Goal: Information Seeking & Learning: Learn about a topic

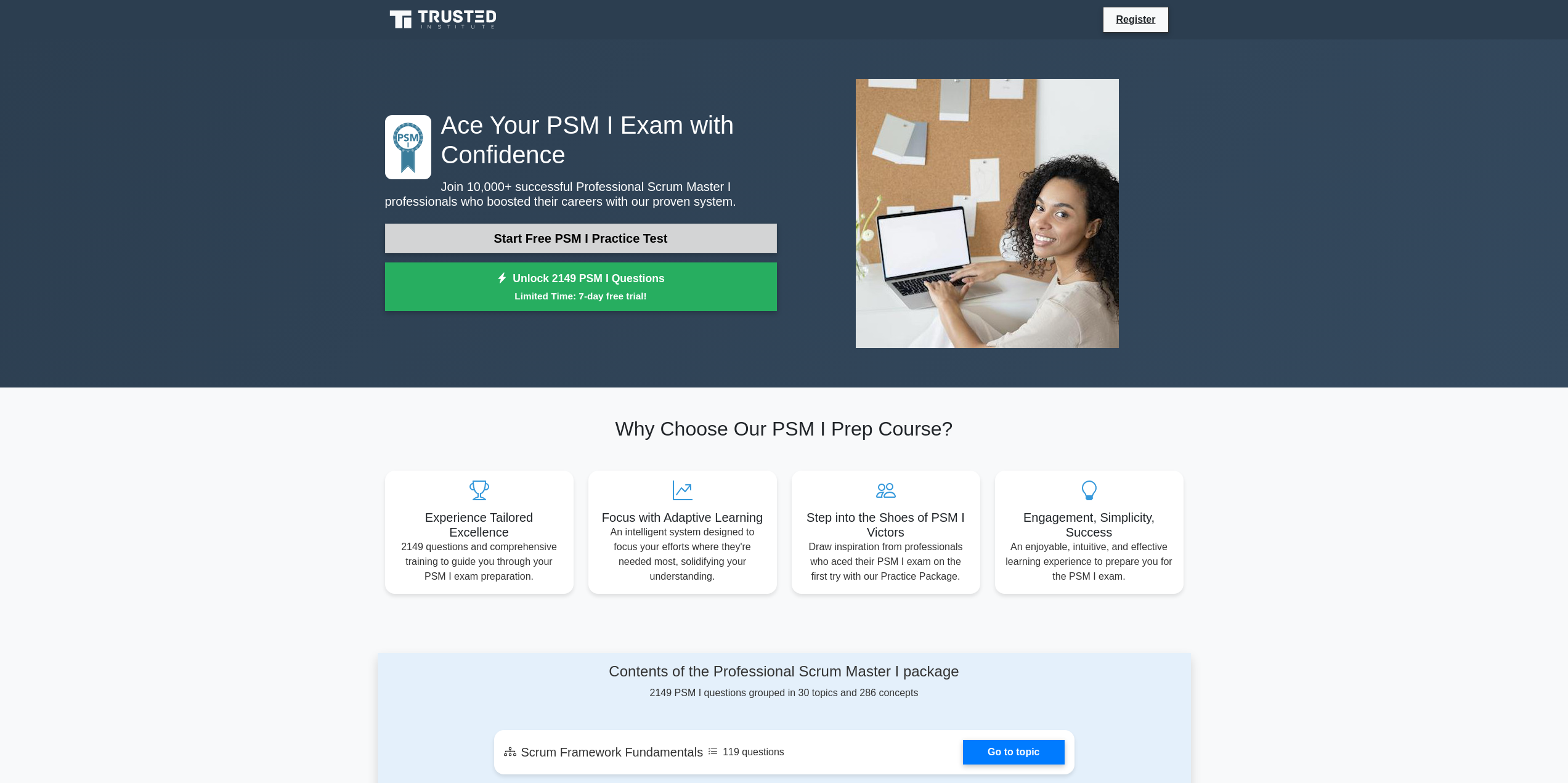
click at [550, 233] on link "Start Free PSM I Practice Test" at bounding box center [581, 238] width 392 height 29
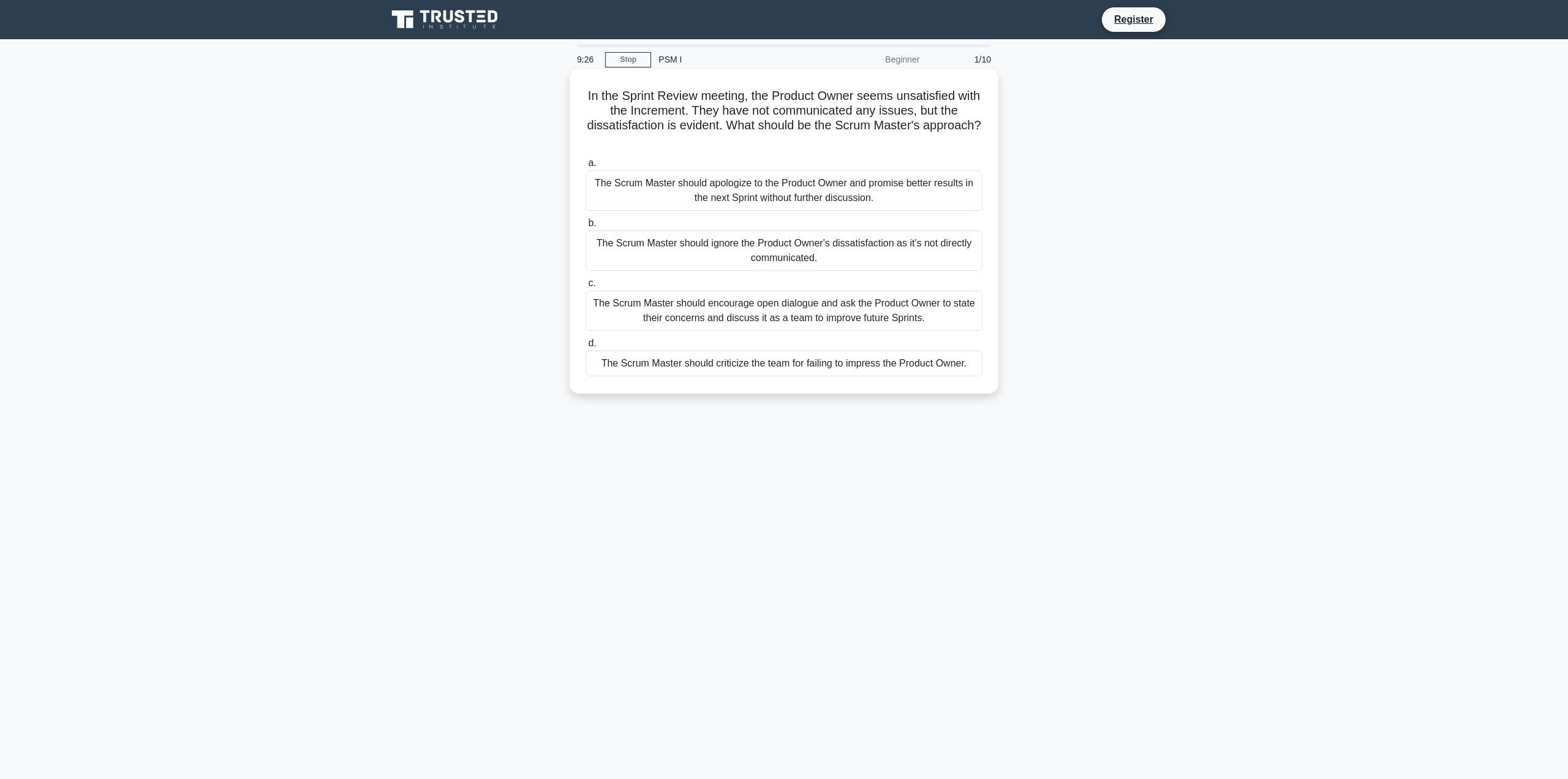
click at [766, 315] on div "The Scrum Master should encourage open dialogue and ask the Product Owner to st…" at bounding box center [784, 310] width 397 height 40
click at [585, 287] on input "c. The Scrum Master should encourage open dialogue and ask the Product Owner to…" at bounding box center [585, 283] width 0 height 8
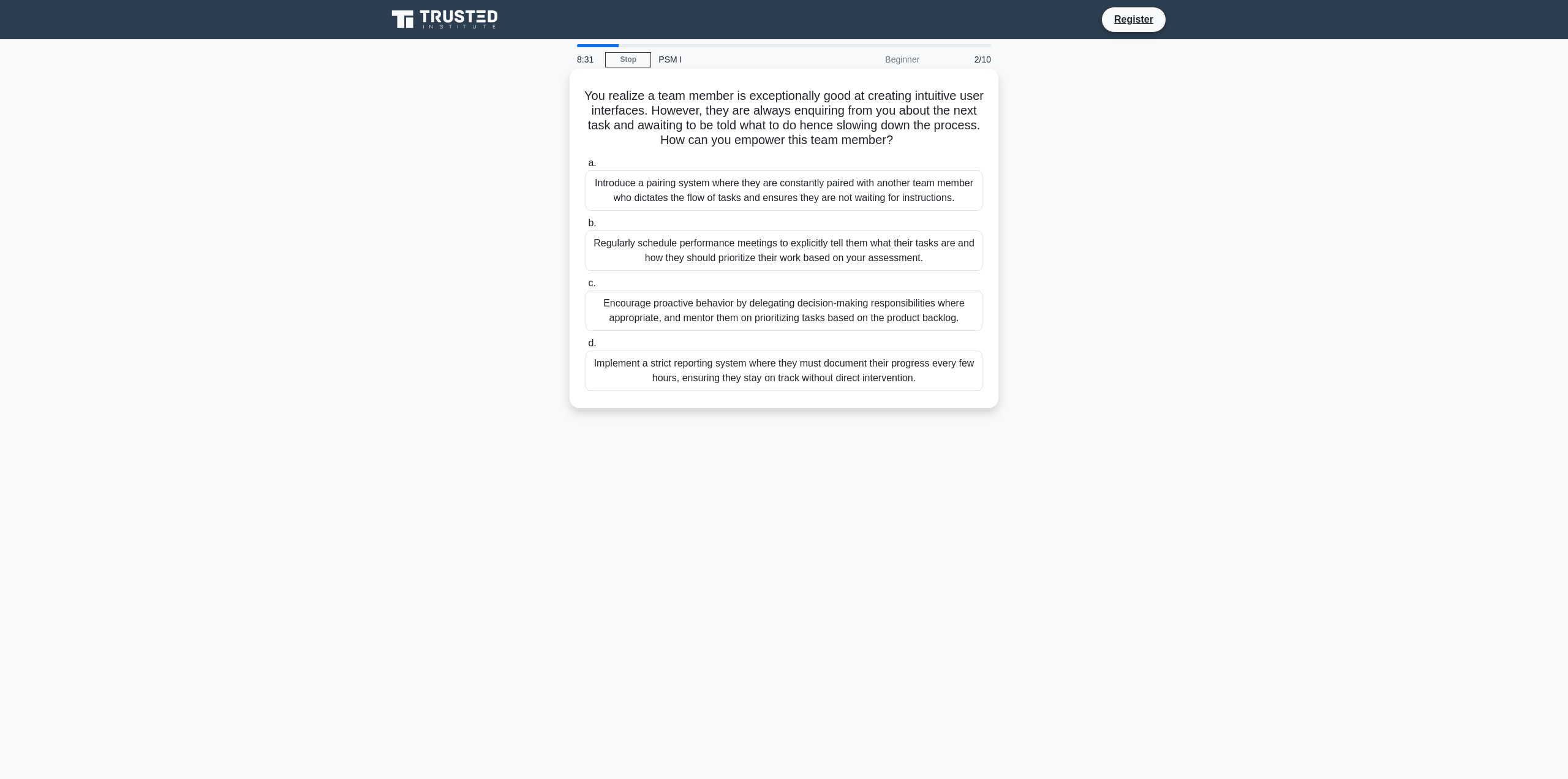
click at [728, 316] on div "Encourage proactive behavior by delegating decision-making responsibilities whe…" at bounding box center [784, 310] width 397 height 40
click at [585, 287] on input "c. Encourage proactive behavior by delegating decision-making responsibilities …" at bounding box center [585, 283] width 0 height 8
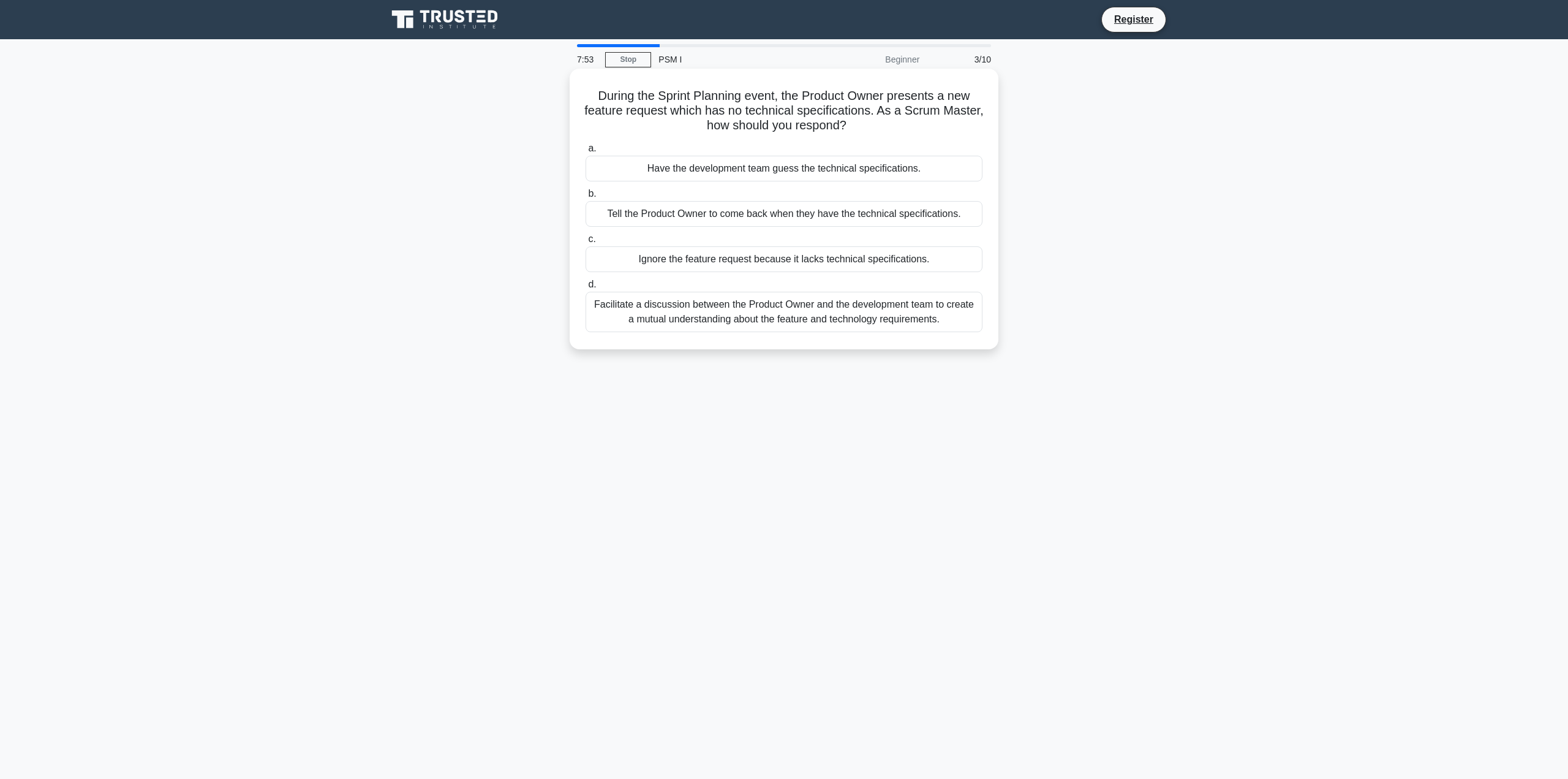
click at [757, 311] on div "Facilitate a discussion between the Product Owner and the development team to c…" at bounding box center [784, 311] width 397 height 40
click at [585, 288] on input "d. Facilitate a discussion between the Product Owner and the development team t…" at bounding box center [585, 284] width 0 height 8
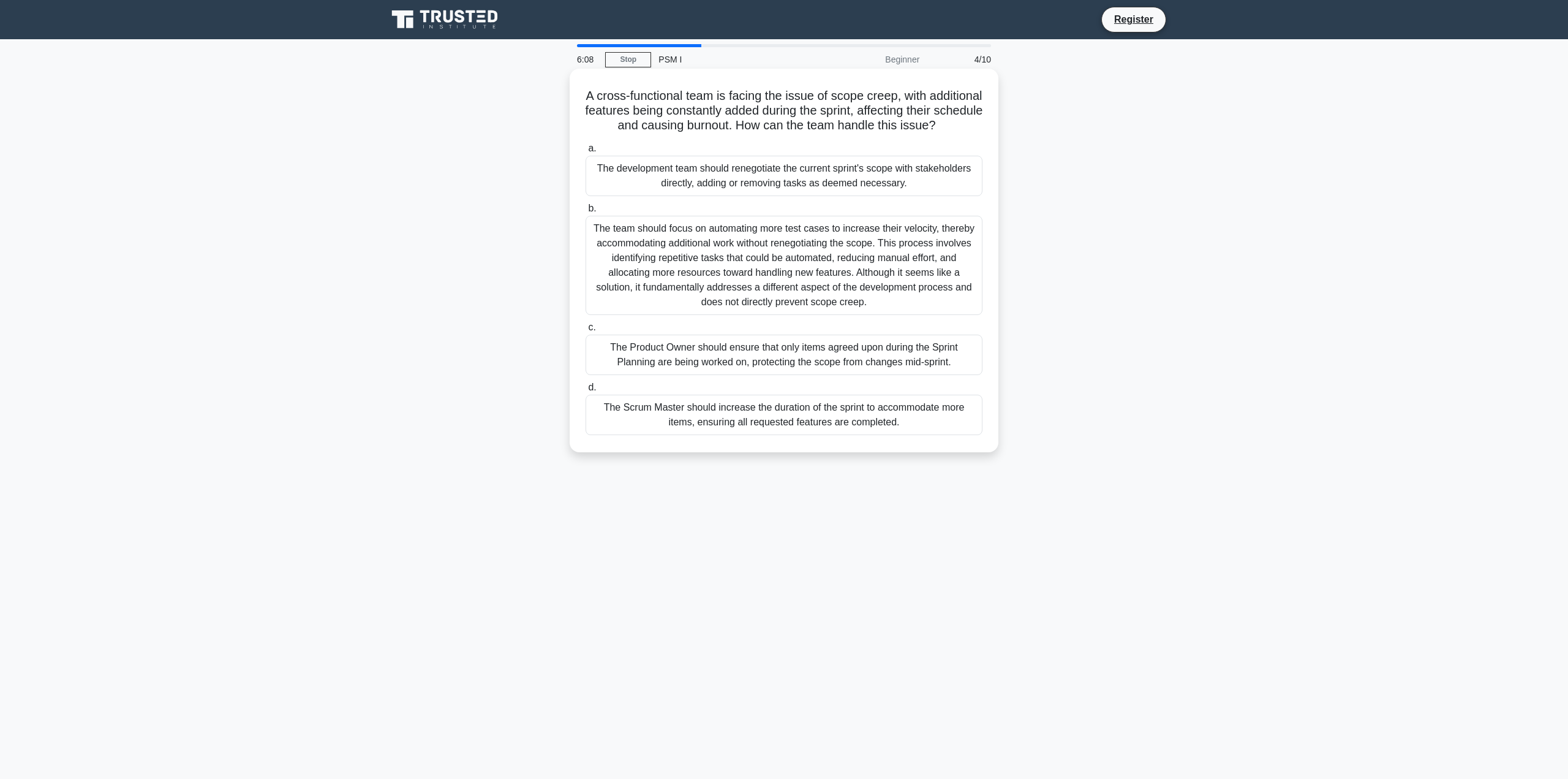
click at [764, 292] on div "The team should focus on automating more test cases to increase their velocity,…" at bounding box center [784, 265] width 397 height 99
click at [585, 213] on input "b. The team should focus on automating more test cases to increase their veloci…" at bounding box center [585, 208] width 0 height 8
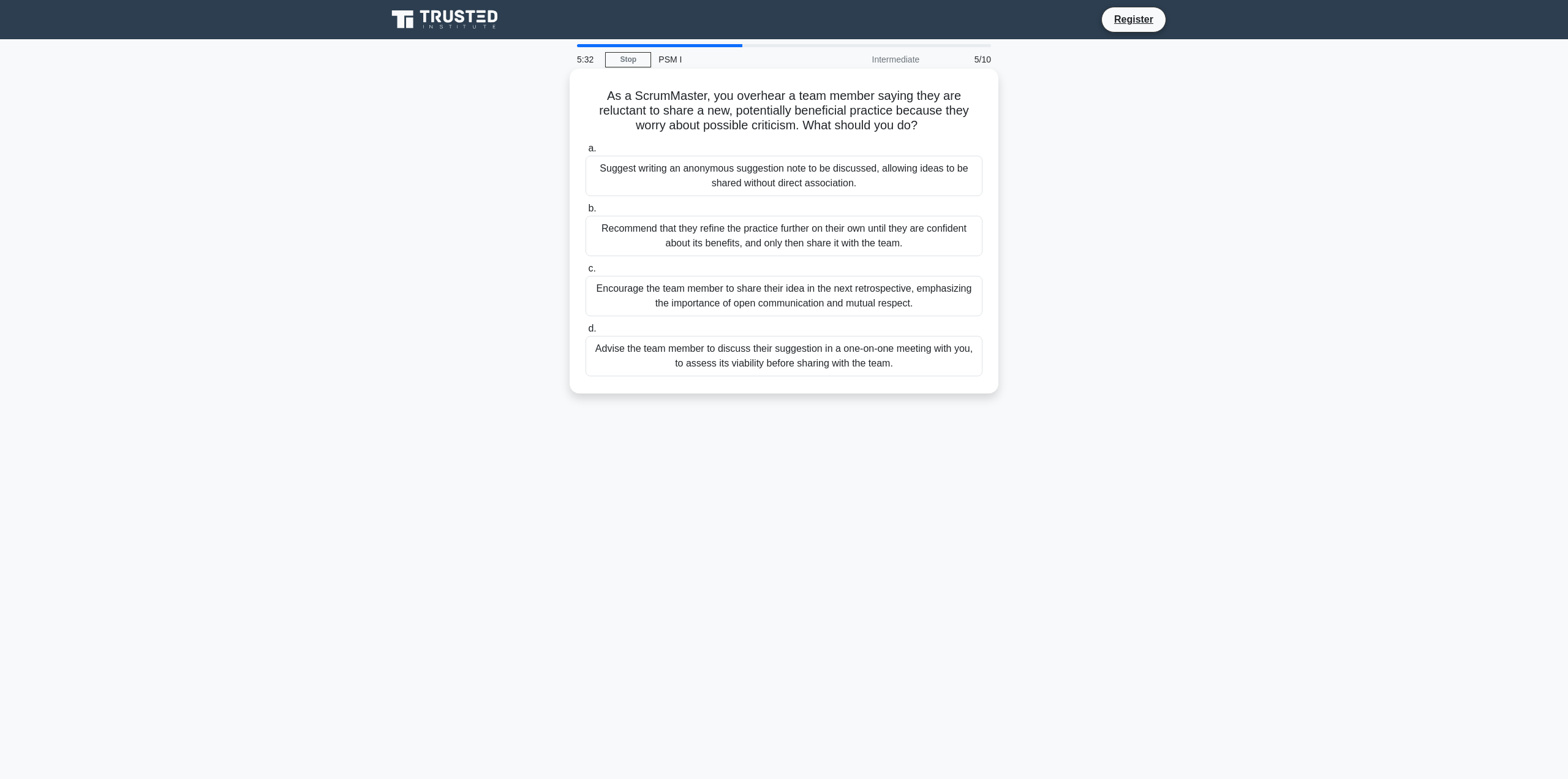
click at [757, 295] on div "Encourage the team member to share their idea in the next retrospective, emphas…" at bounding box center [784, 295] width 397 height 40
click at [585, 273] on input "c. Encourage the team member to share their idea in the next retrospective, emp…" at bounding box center [585, 269] width 0 height 8
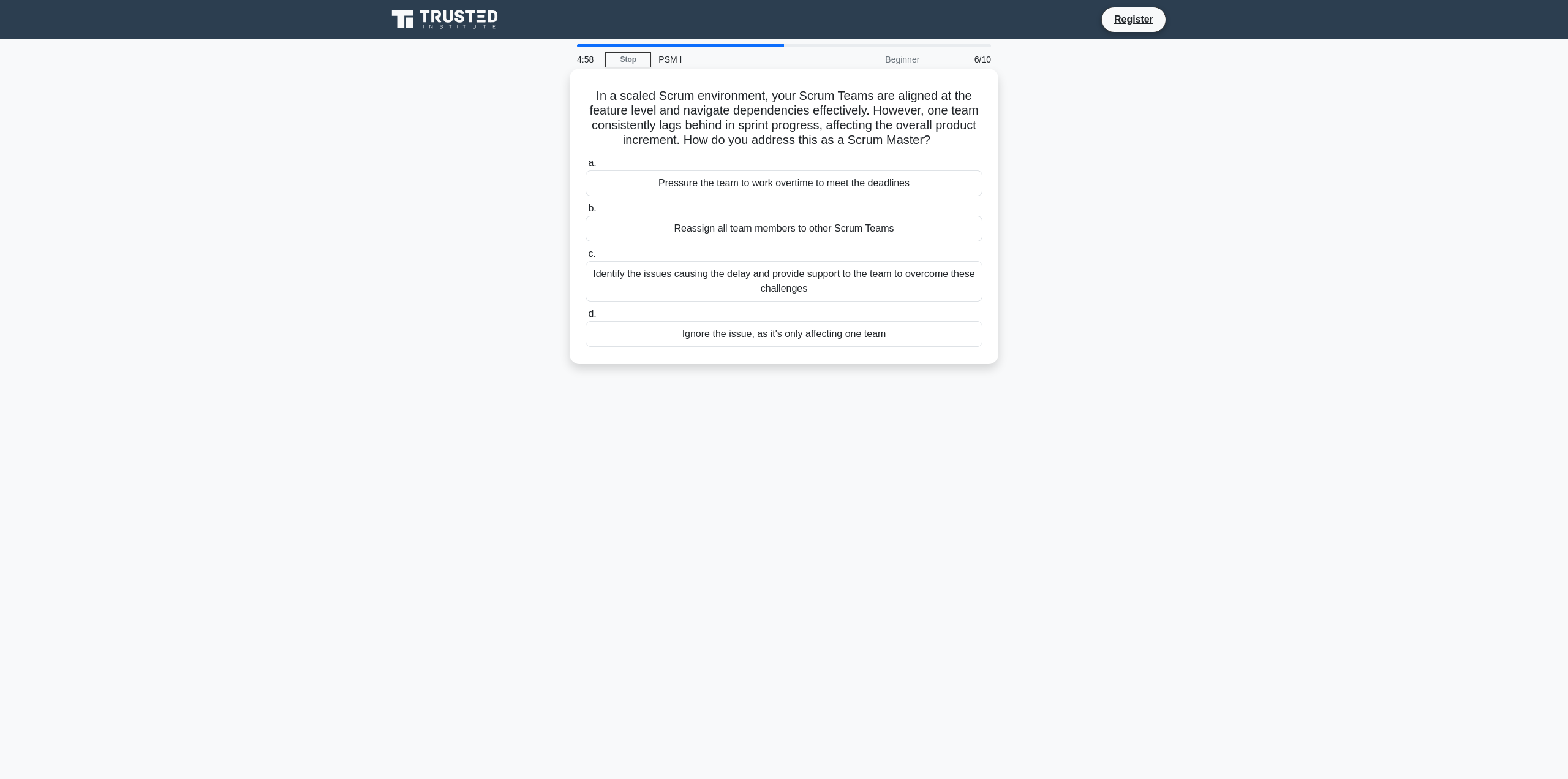
click at [764, 275] on div "Identify the issues causing the delay and provide support to the team to overco…" at bounding box center [784, 281] width 397 height 40
click at [585, 258] on input "c. Identify the issues causing the delay and provide support to the team to ove…" at bounding box center [585, 254] width 0 height 8
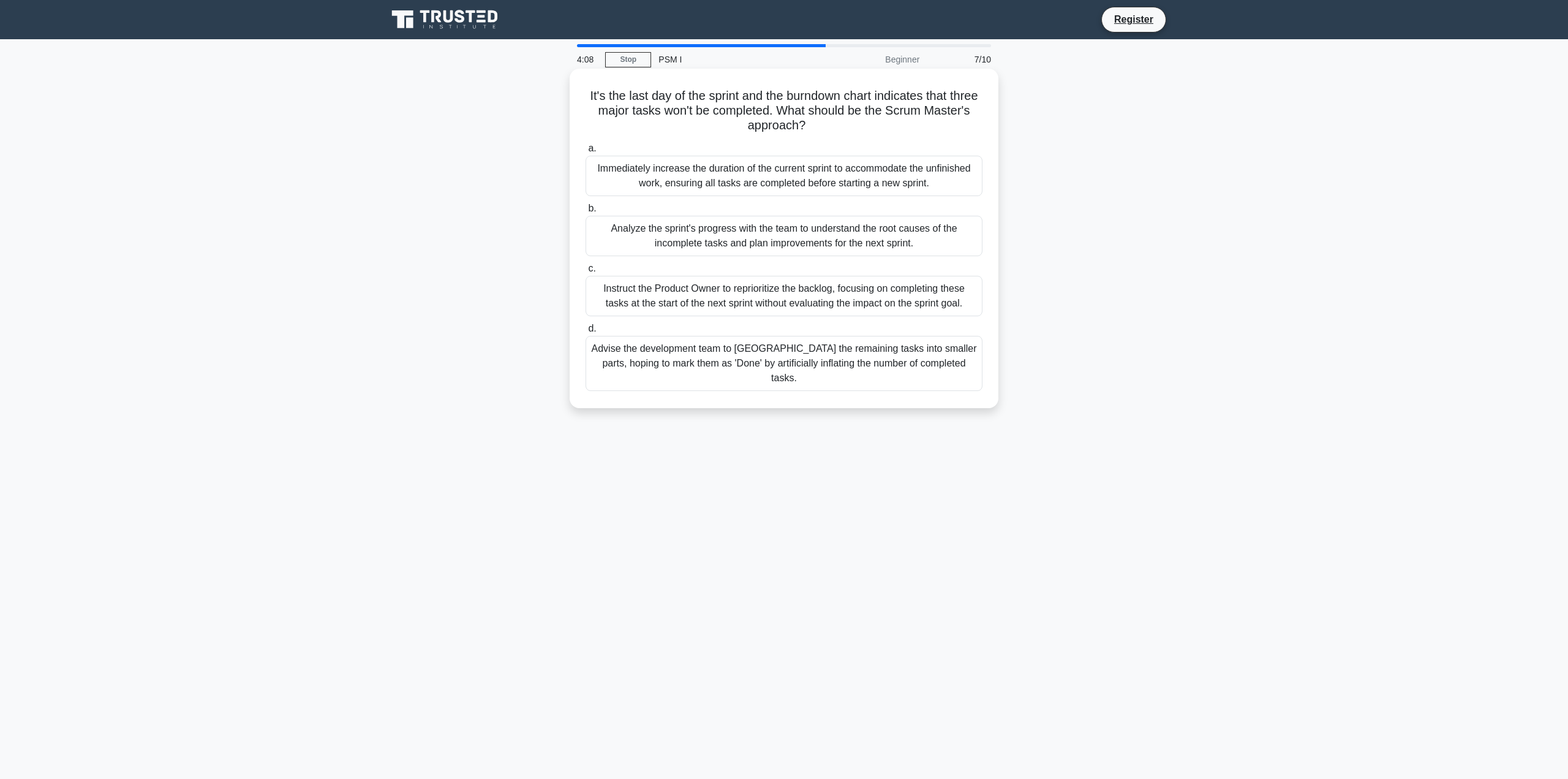
click at [766, 237] on div "Analyze the sprint's progress with the team to understand the root causes of th…" at bounding box center [784, 236] width 397 height 40
click at [585, 213] on input "b. Analyze the sprint's progress with the team to understand the root causes of…" at bounding box center [585, 208] width 0 height 8
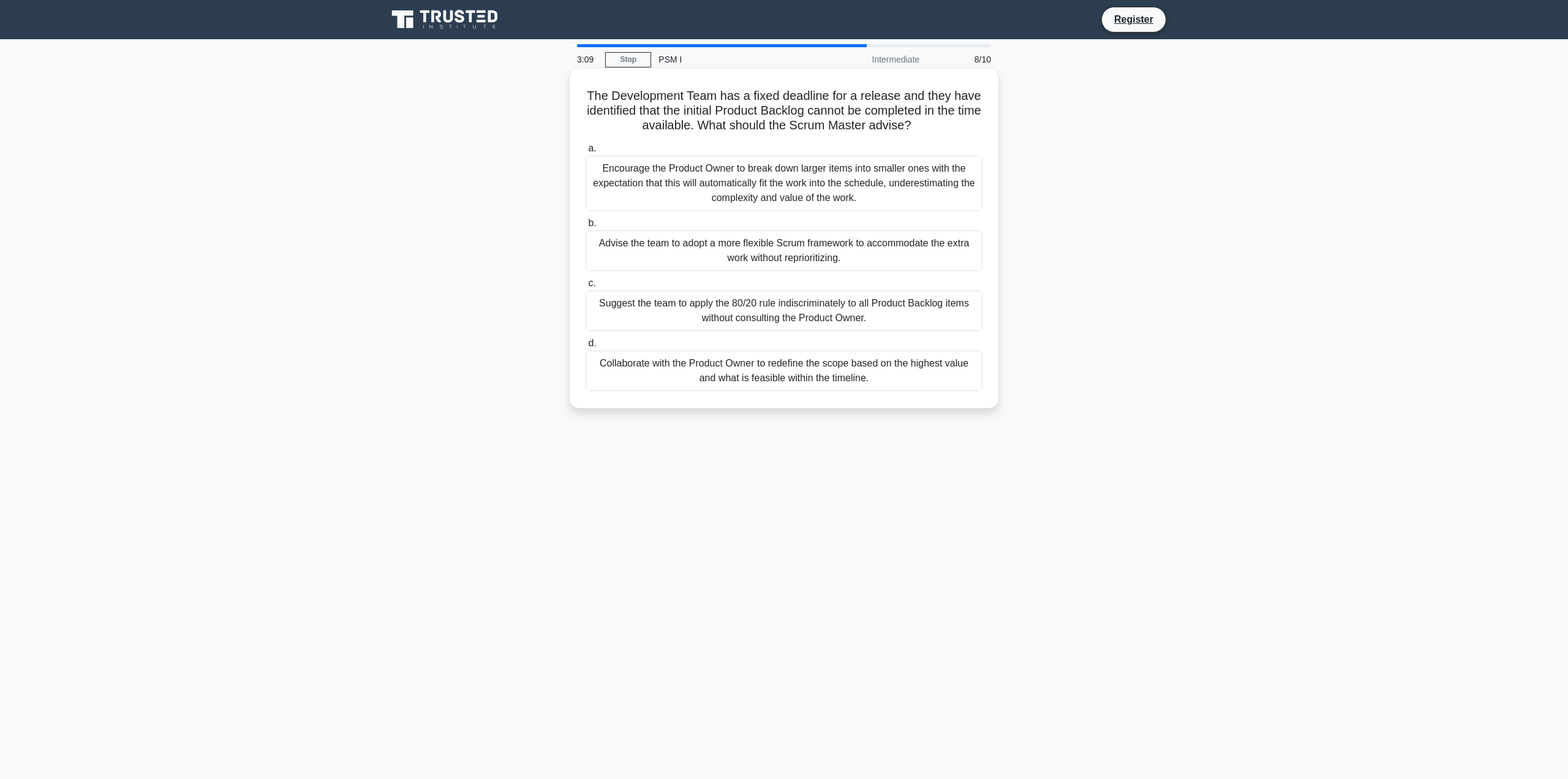
click at [763, 370] on div "Collaborate with the Product Owner to redefine the scope based on the highest v…" at bounding box center [784, 371] width 397 height 40
click at [585, 348] on input "d. Collaborate with the Product Owner to redefine the scope based on the highes…" at bounding box center [585, 343] width 0 height 8
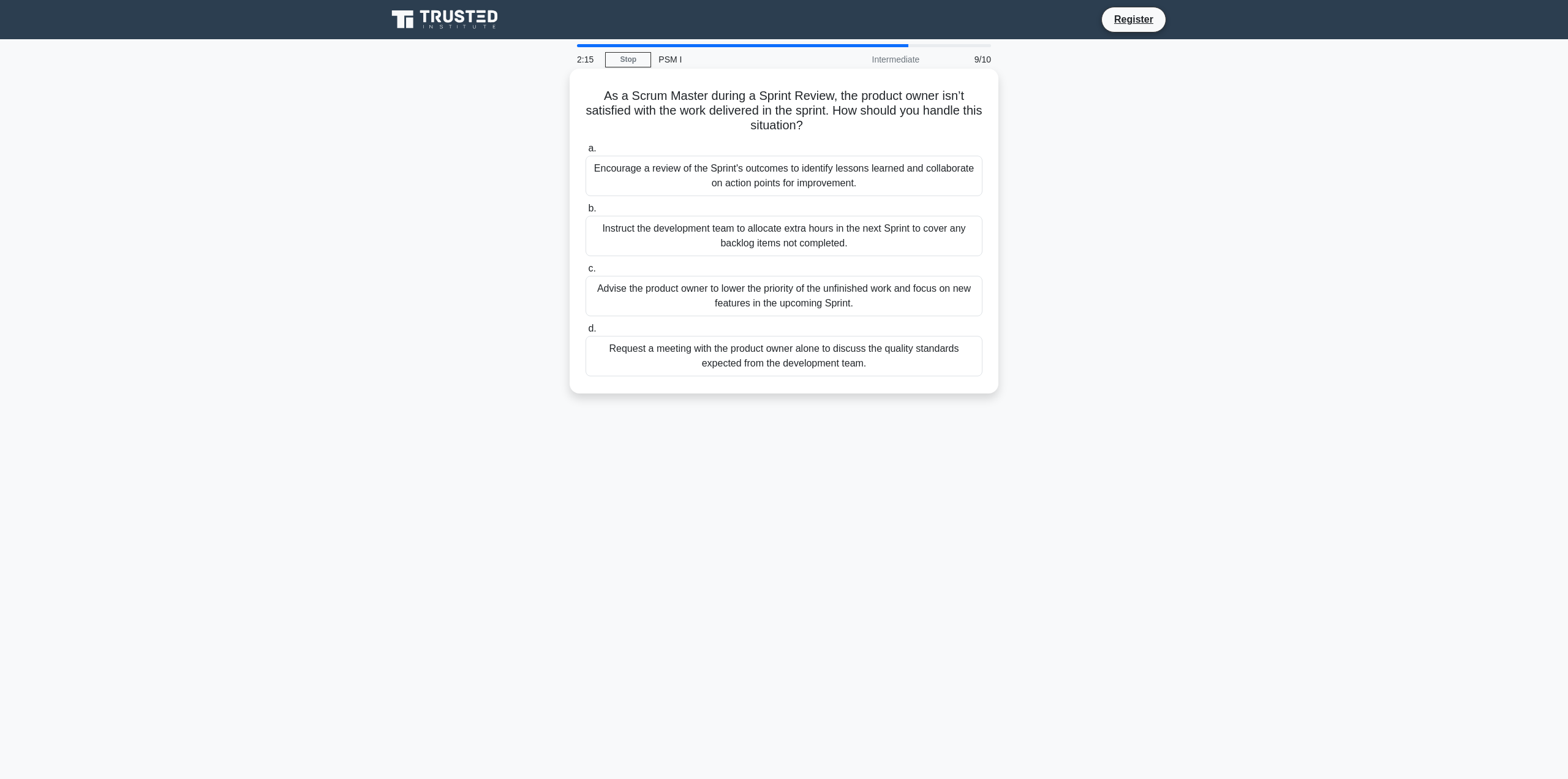
click at [823, 176] on div "Encourage a review of the Sprint's outcomes to identify lessons learned and col…" at bounding box center [784, 175] width 397 height 40
click at [585, 152] on input "a. Encourage a review of the Sprint's outcomes to identify lessons learned and …" at bounding box center [585, 149] width 0 height 8
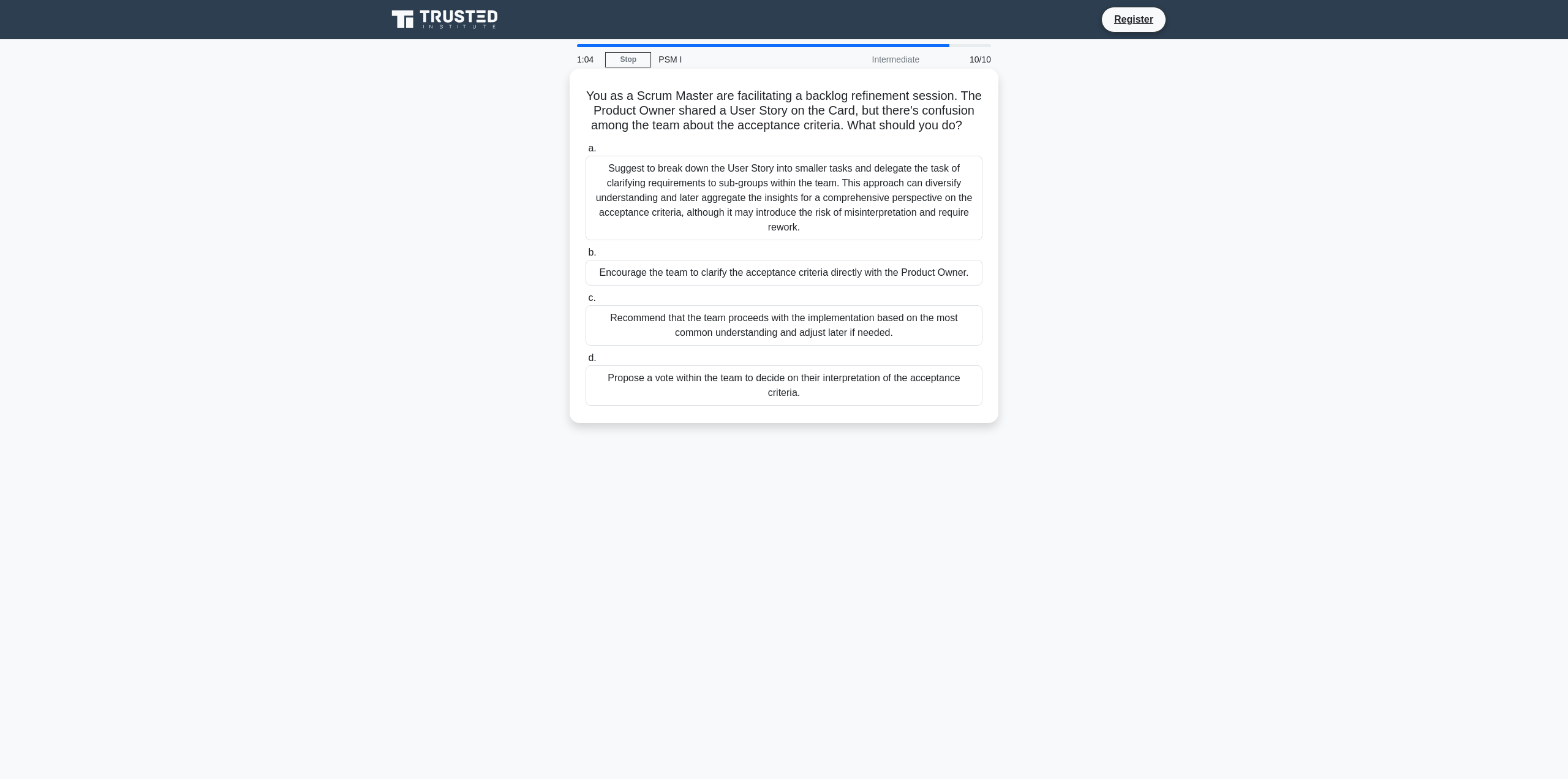
click at [760, 285] on div "Encourage the team to clarify the acceptance criteria directly with the Product…" at bounding box center [784, 272] width 397 height 25
click at [585, 257] on input "b. Encourage the team to clarify the acceptance criteria directly with the Prod…" at bounding box center [585, 252] width 0 height 8
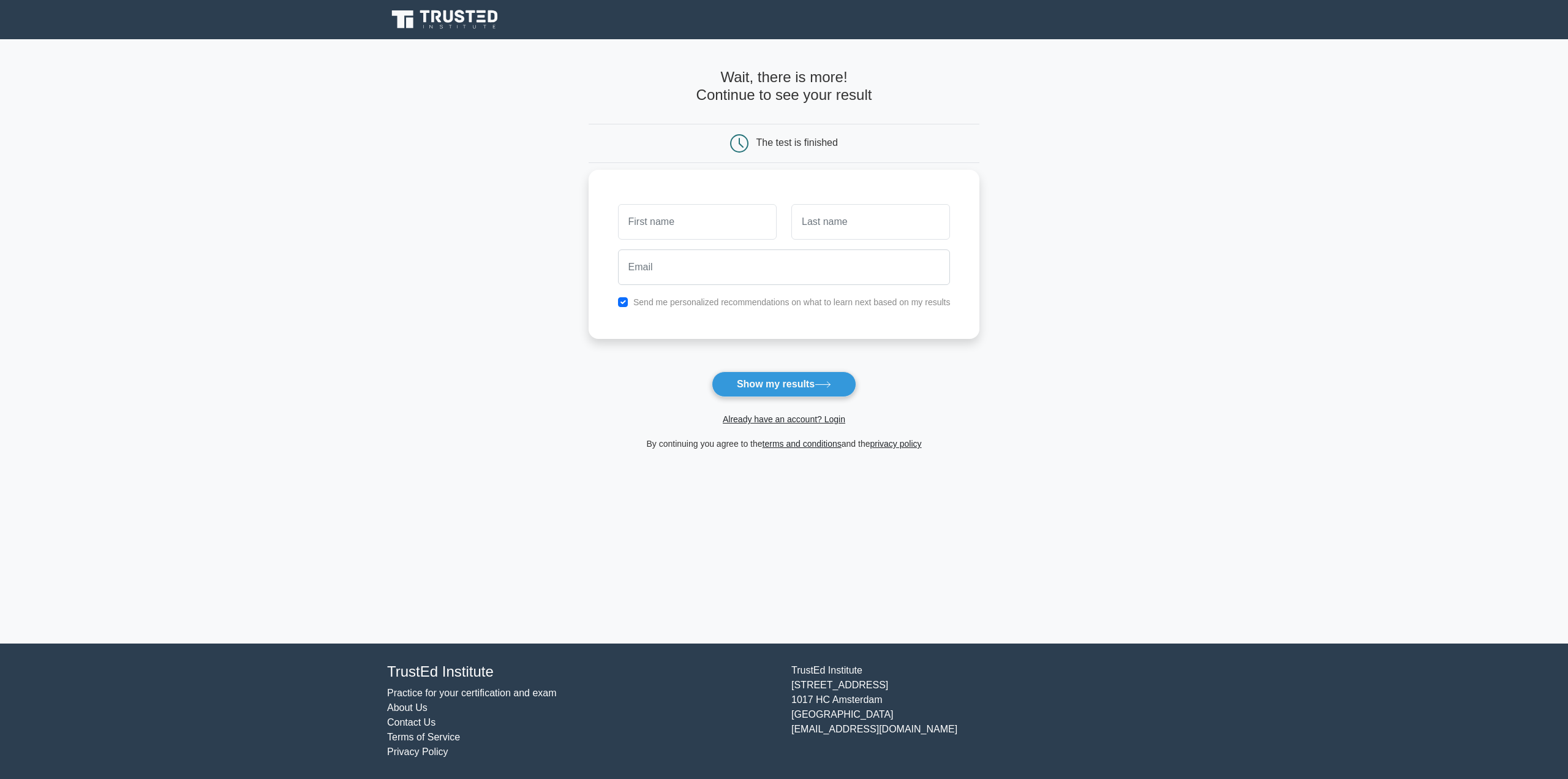
click at [725, 220] on input "text" at bounding box center [697, 221] width 158 height 35
click at [777, 384] on button "Show my results" at bounding box center [784, 384] width 145 height 25
click at [698, 224] on input "text" at bounding box center [697, 221] width 158 height 35
type input "ffff"
click at [799, 222] on input "text" at bounding box center [870, 221] width 158 height 35
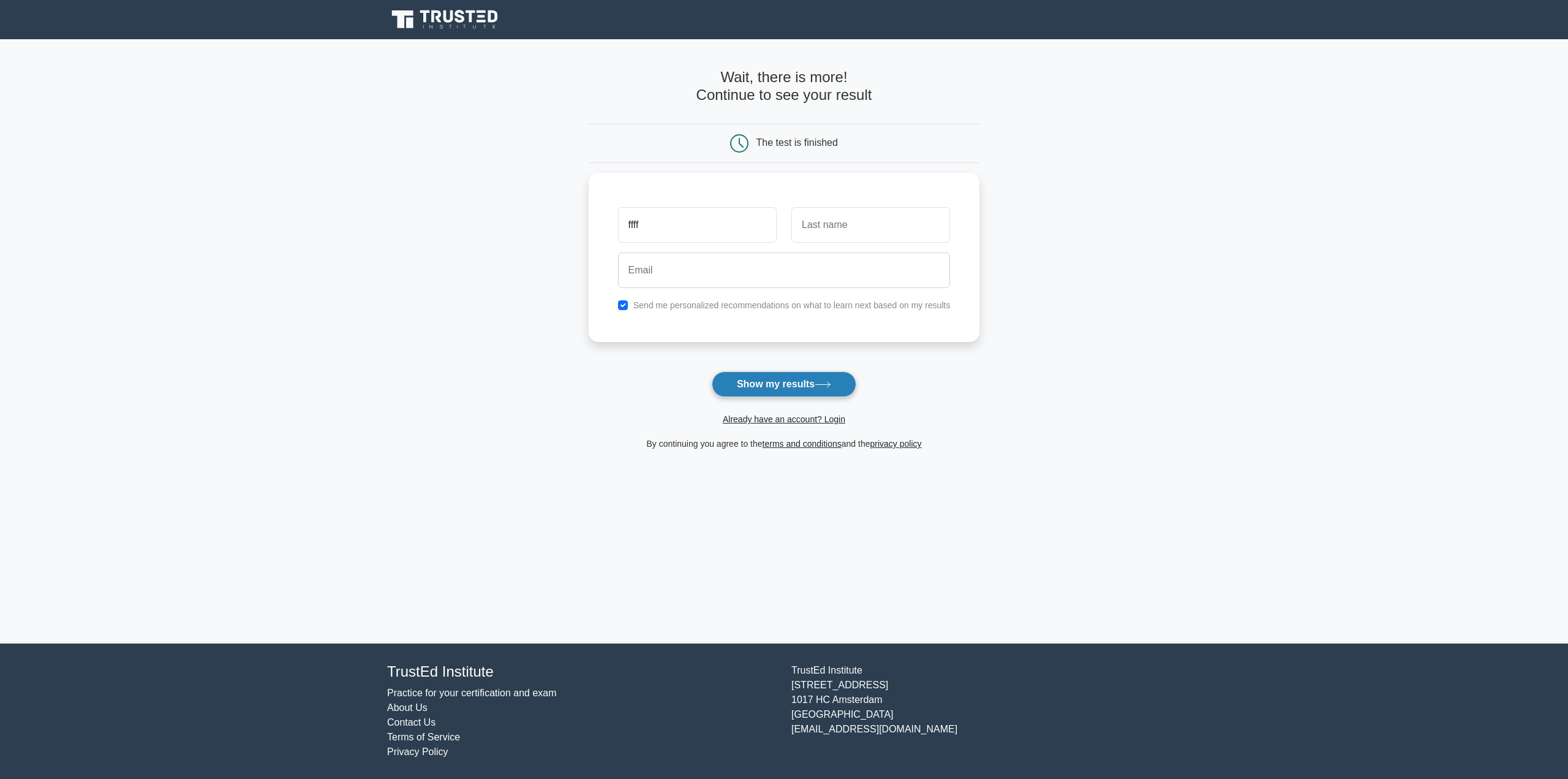
click at [776, 384] on button "Show my results" at bounding box center [784, 384] width 145 height 25
click at [816, 219] on input "text" at bounding box center [870, 221] width 158 height 35
type input "ffff"
click at [759, 274] on input "email" at bounding box center [784, 267] width 332 height 35
type input "dddd@ddd.it"
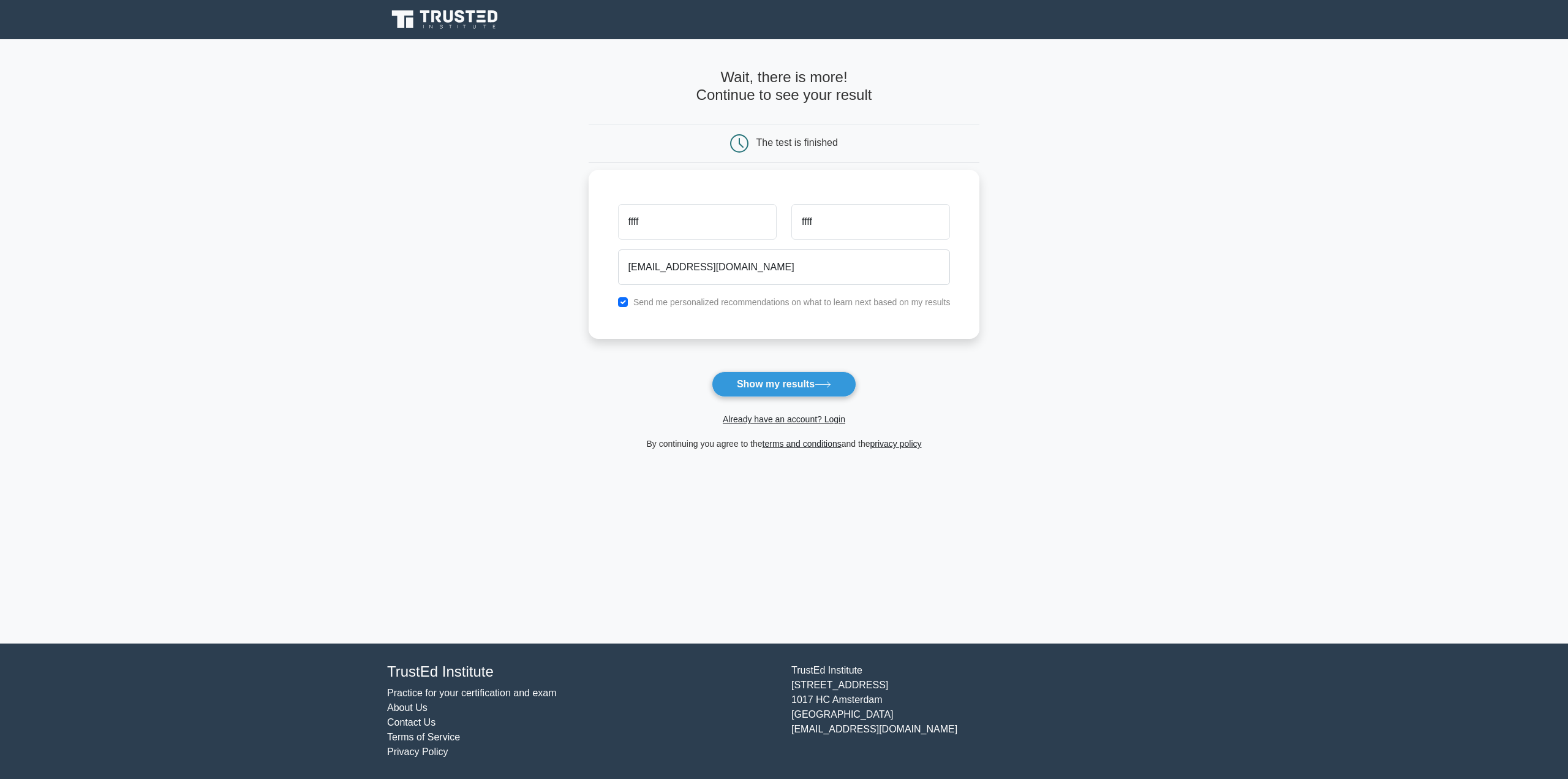
click at [715, 303] on label "Send me personalized recommendations on what to learn next based on my results" at bounding box center [792, 302] width 317 height 10
click at [625, 303] on input "checkbox" at bounding box center [623, 302] width 10 height 10
checkbox input "false"
click at [757, 389] on button "Show my results" at bounding box center [784, 384] width 145 height 25
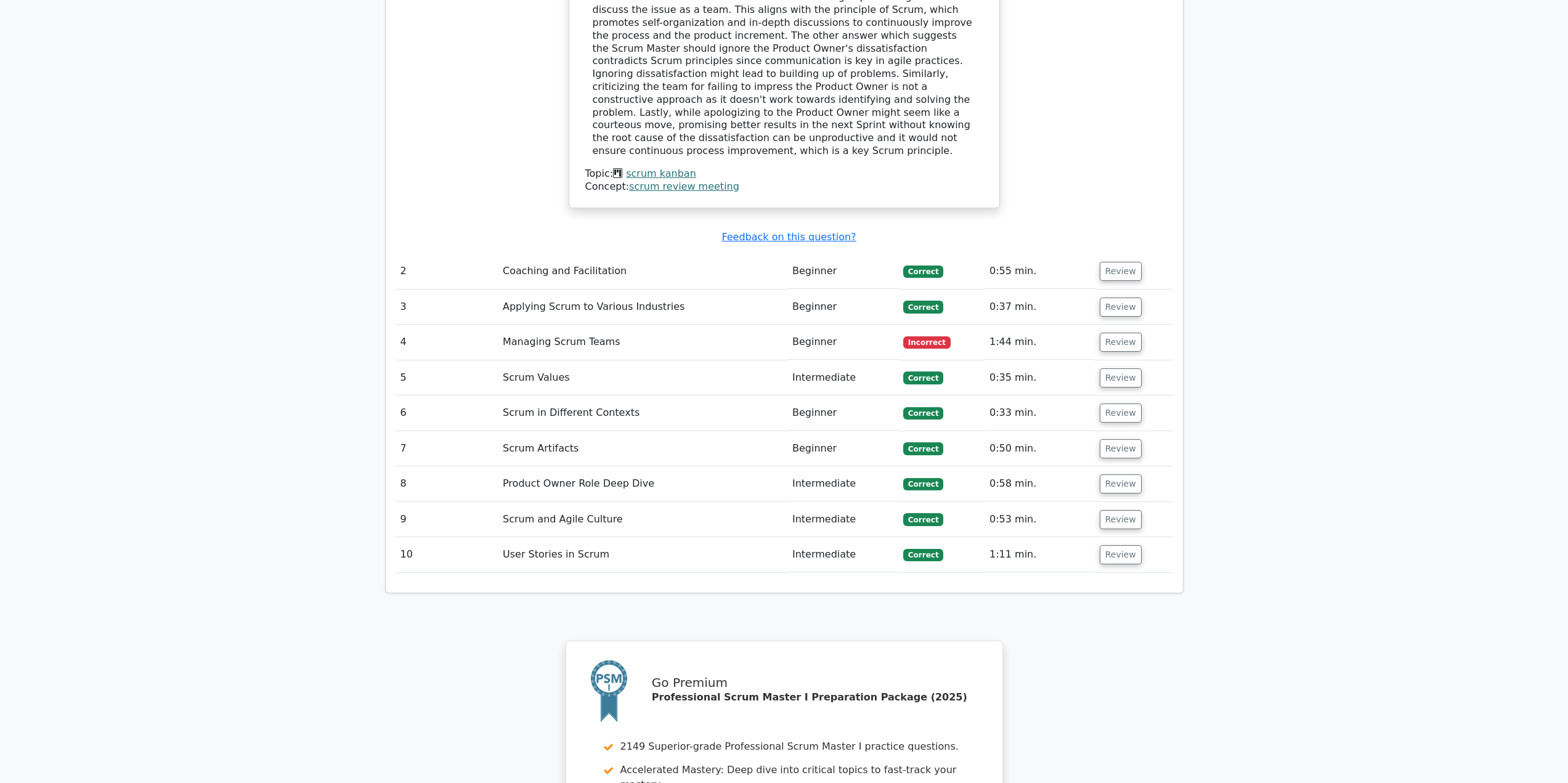
scroll to position [1601, 0]
click at [1105, 331] on button "Review" at bounding box center [1120, 341] width 42 height 19
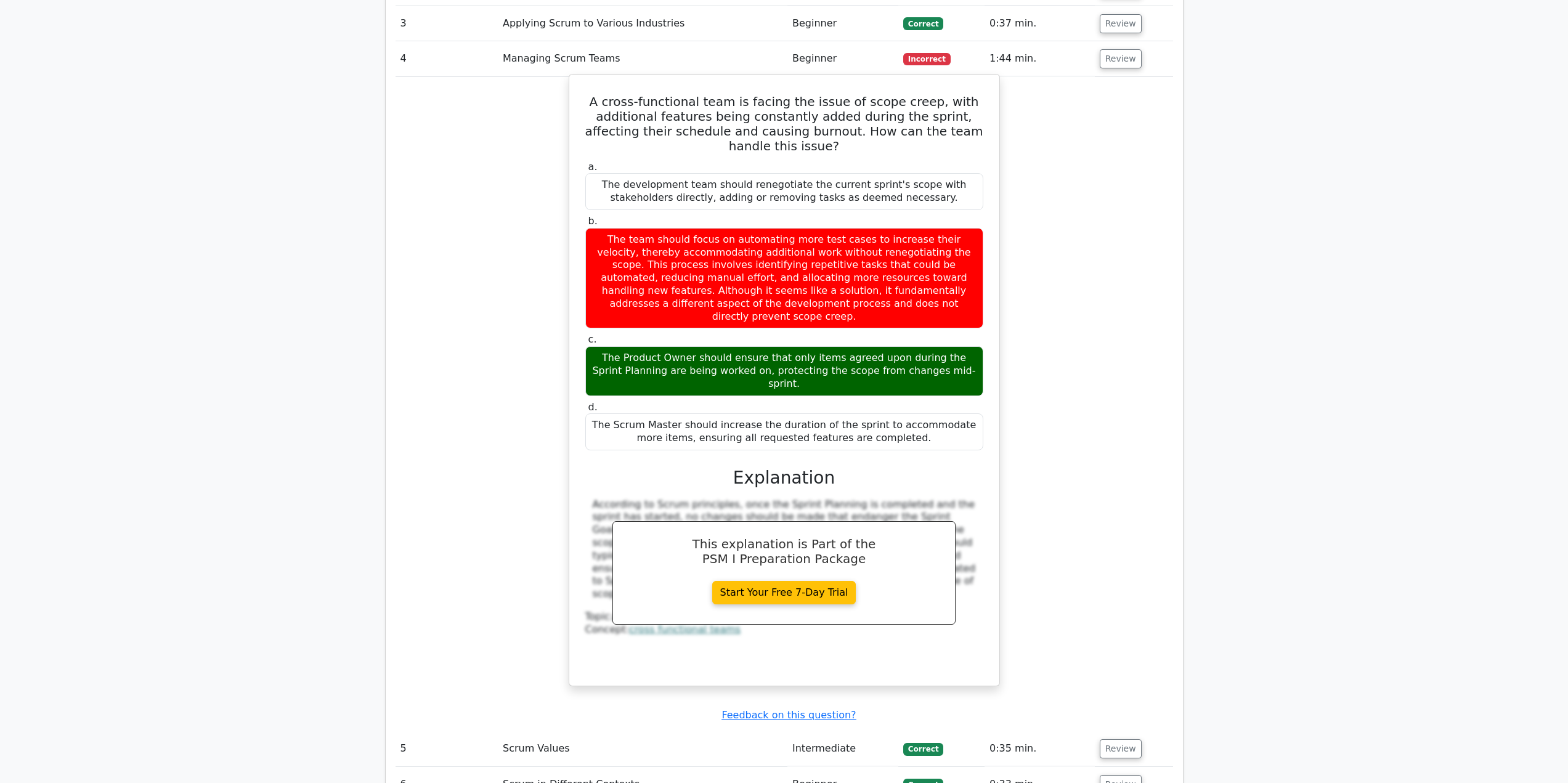
scroll to position [1663, 0]
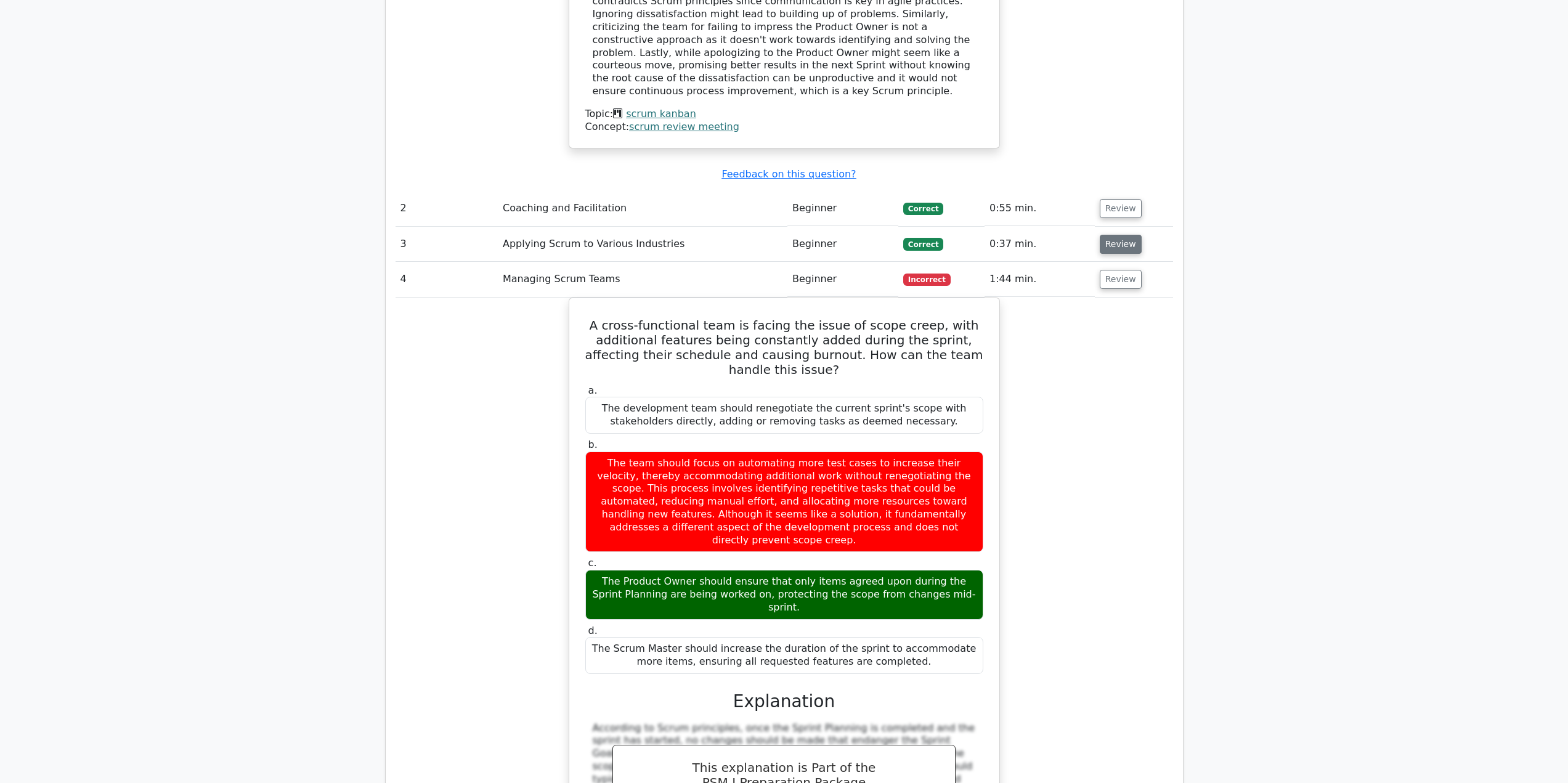
click at [1103, 234] on button "Review" at bounding box center [1120, 244] width 42 height 19
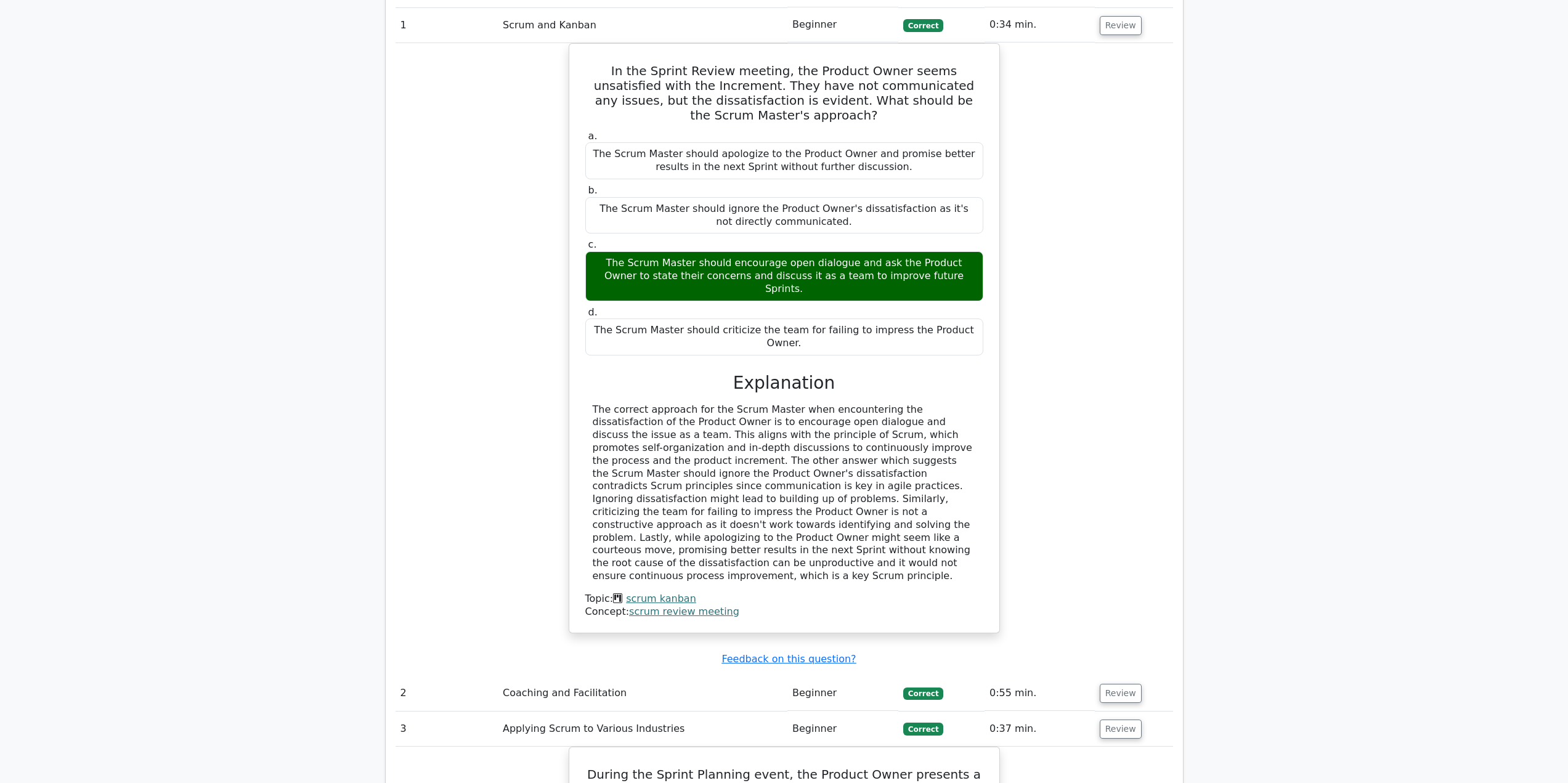
scroll to position [1170, 0]
